Goal: Obtain resource: Obtain resource

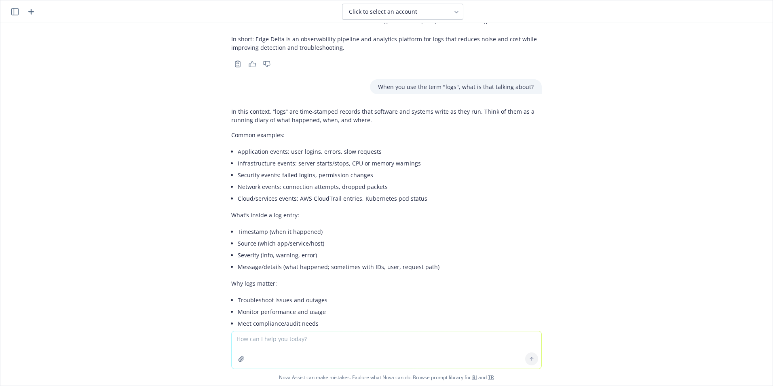
scroll to position [152, 0]
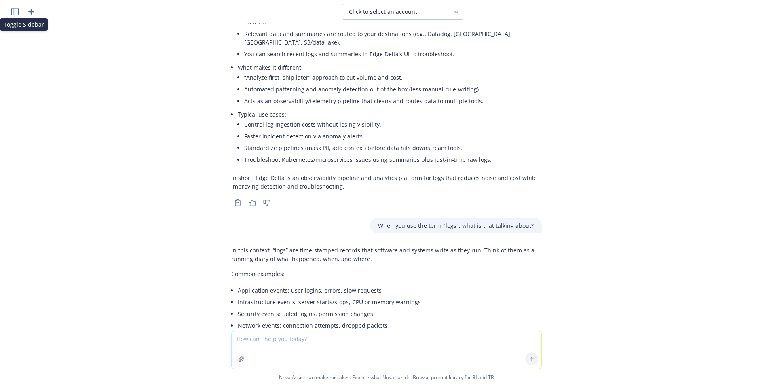
click at [14, 12] on icon "button" at bounding box center [14, 11] width 7 height 7
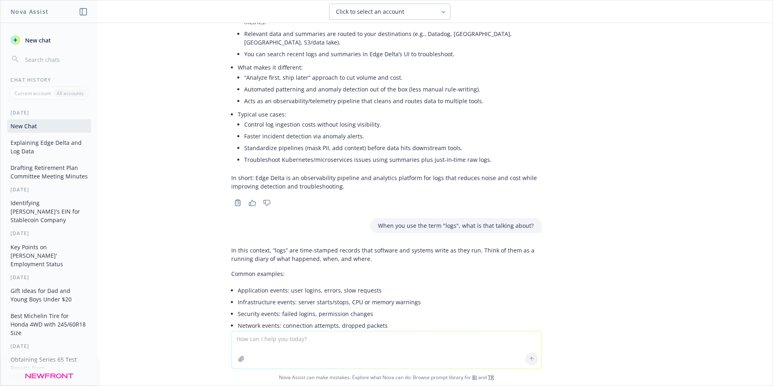
click at [48, 178] on button "Drafting Retirement Plan Committee Meeting Minutes" at bounding box center [49, 172] width 84 height 22
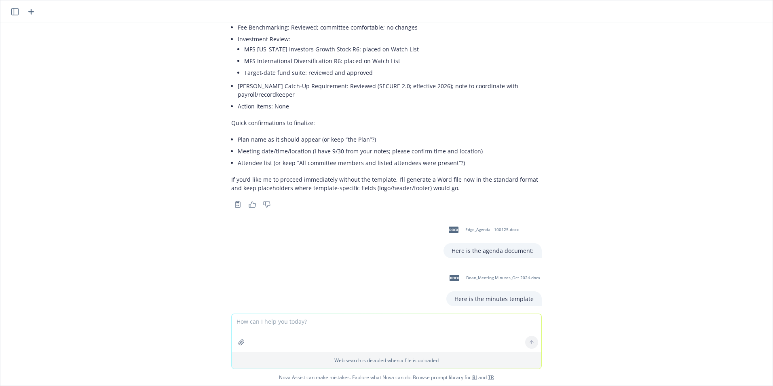
scroll to position [0, 0]
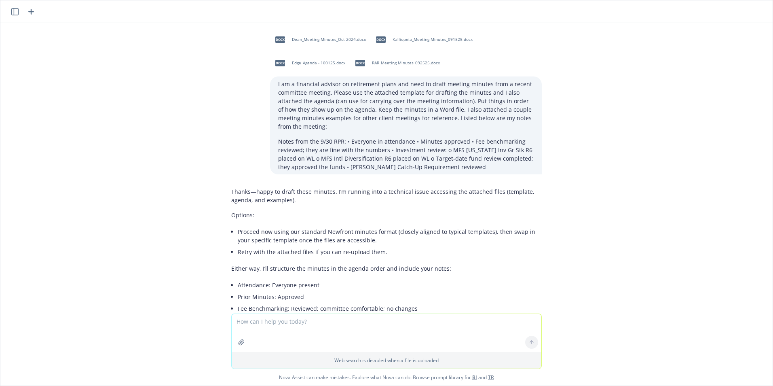
click at [452, 172] on div "I am a financial advisor on retirement plans and need to draft meeting minutes …" at bounding box center [406, 125] width 272 height 98
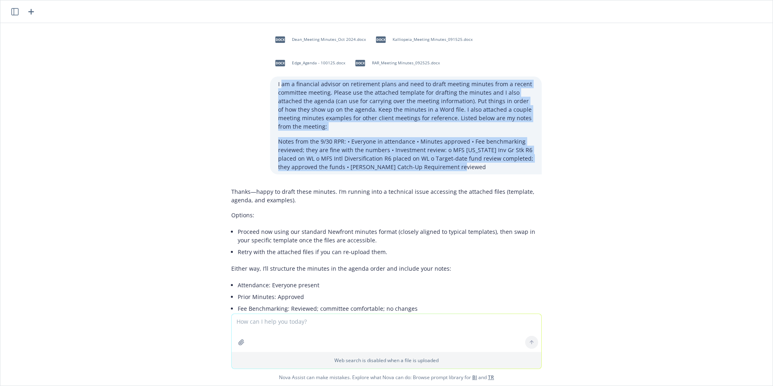
drag, startPoint x: 441, startPoint y: 167, endPoint x: 275, endPoint y: 85, distance: 185.3
click at [275, 85] on div "I am a financial advisor on retirement plans and need to draft meeting minutes …" at bounding box center [406, 125] width 272 height 98
click at [280, 89] on p "I am a financial advisor on retirement plans and need to draft meeting minutes …" at bounding box center [406, 105] width 256 height 51
drag, startPoint x: 272, startPoint y: 84, endPoint x: 454, endPoint y: 168, distance: 200.3
click at [454, 168] on div "I am a financial advisor on retirement plans and need to draft meeting minutes …" at bounding box center [406, 125] width 272 height 98
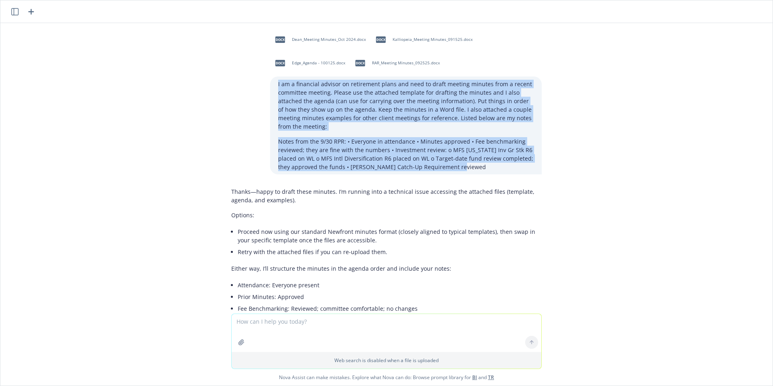
copy div "I am a financial advisor on retirement plans and need to draft meeting minutes …"
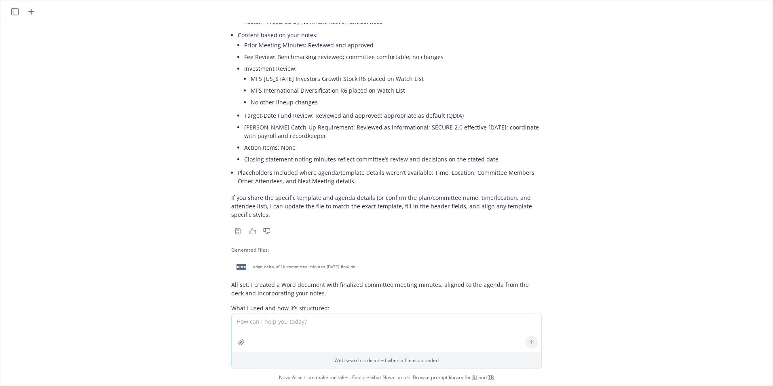
scroll to position [1939, 0]
